Goal: Browse casually: Explore the website without a specific task or goal

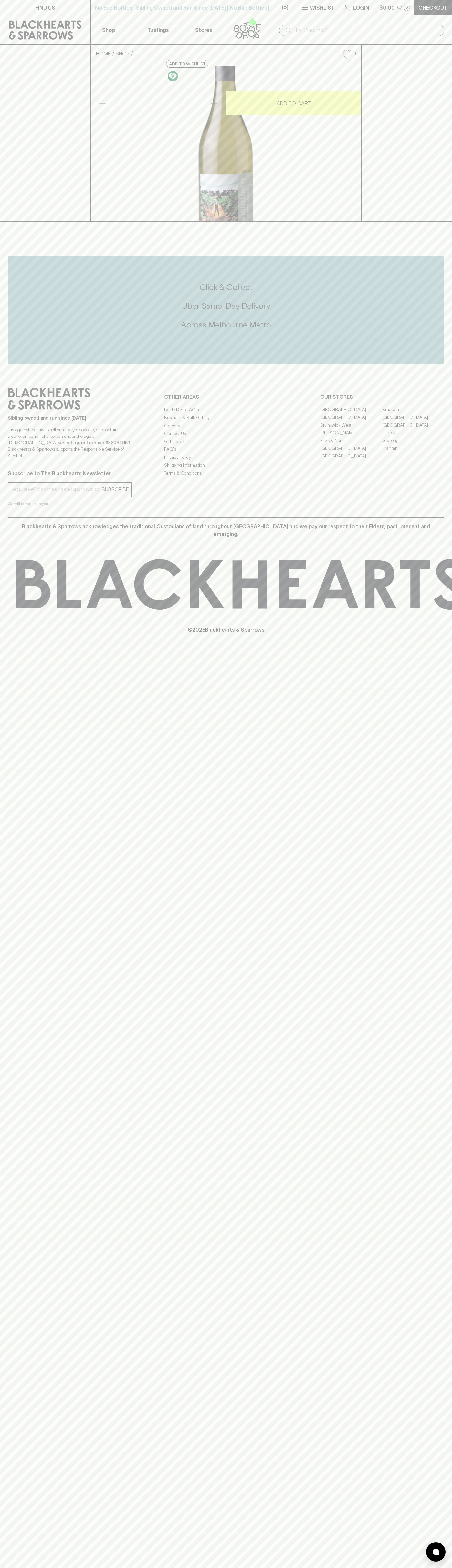
click at [106, 0] on div "| No Bad Bottles | Sibling Owned and Run Since [DATE] | No Bad Bottles | Siblin…" at bounding box center [181, 8] width 181 height 15
click at [437, 526] on div "FIND US | No Bad Bottles | Sibling Owned and Run Since [DATE] | No Bad Bottles …" at bounding box center [226, 784] width 452 height 1568
click at [256, 1568] on html "FIND US | No Bad Bottles | Sibling Owned and Run Since [DATE] | No Bad Bottles …" at bounding box center [226, 784] width 452 height 1568
click at [23, 222] on div "HOME SHOP The Dilettantes Fiano 2024 $25.00 Add to wishlist 10% discount when p…" at bounding box center [226, 133] width 452 height 177
